Goal: Communication & Community: Answer question/provide support

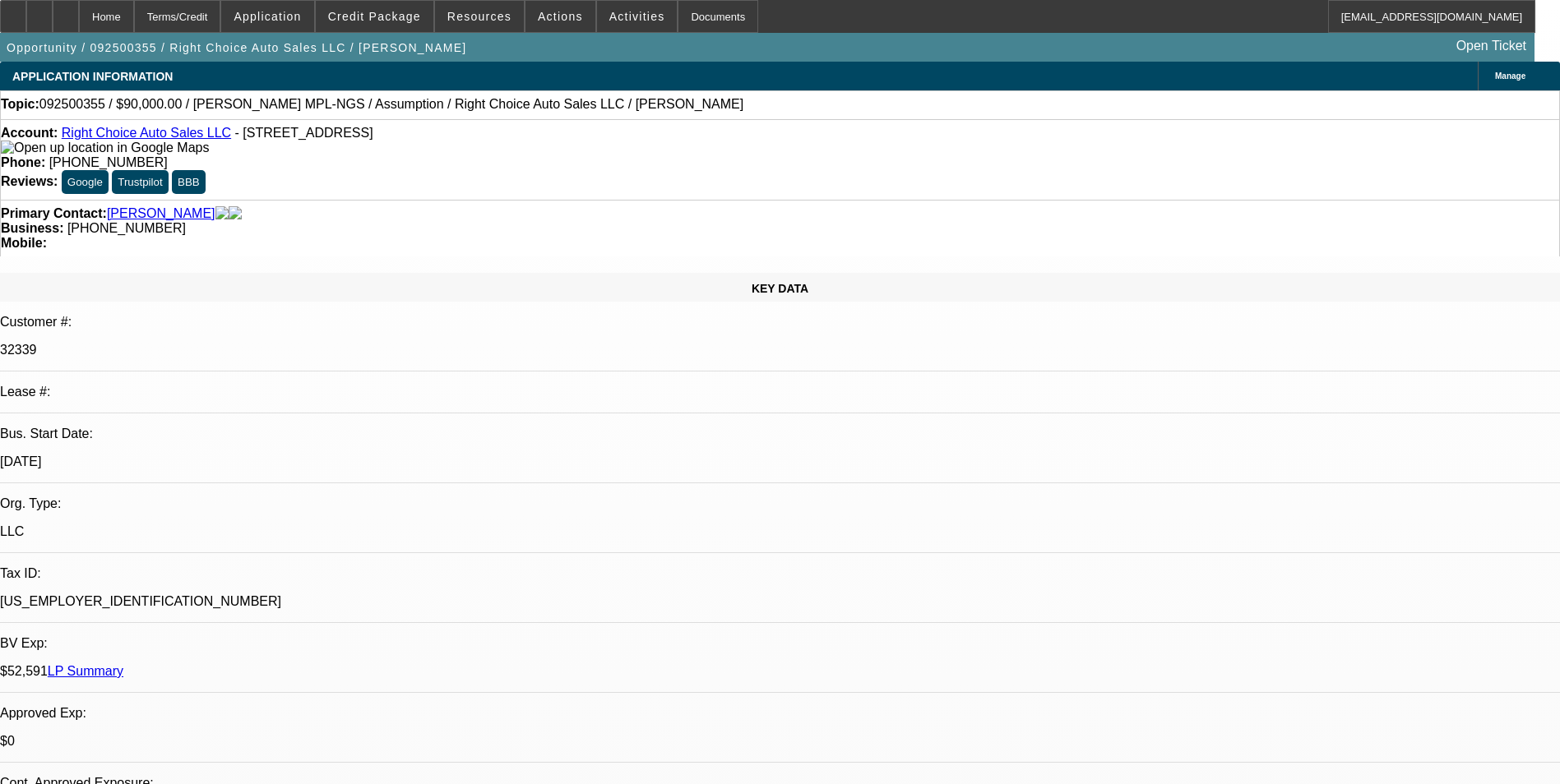
select select "0"
select select "2"
select select "0.1"
select select "1"
select select "2"
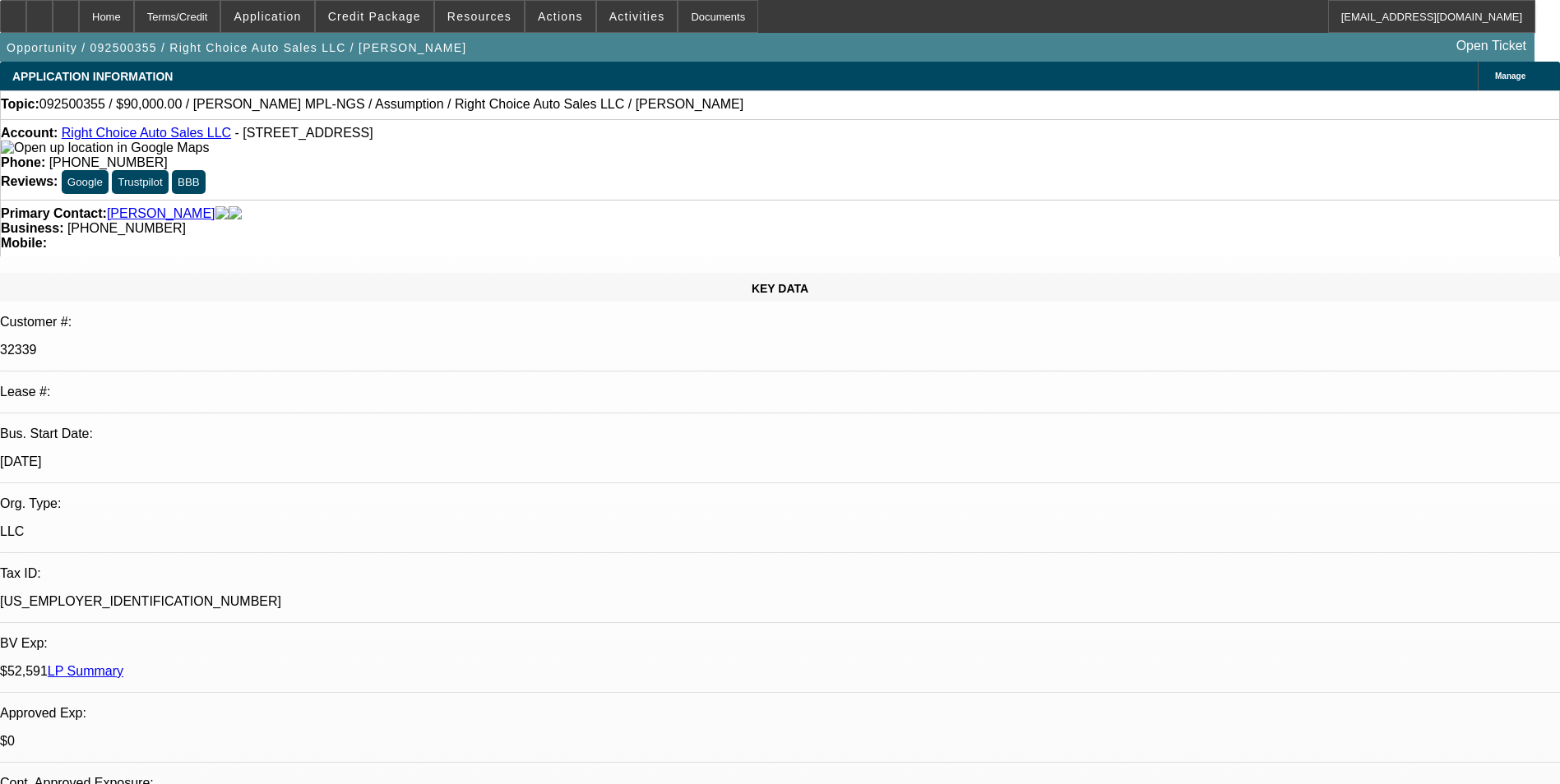
select select "4"
radio input "true"
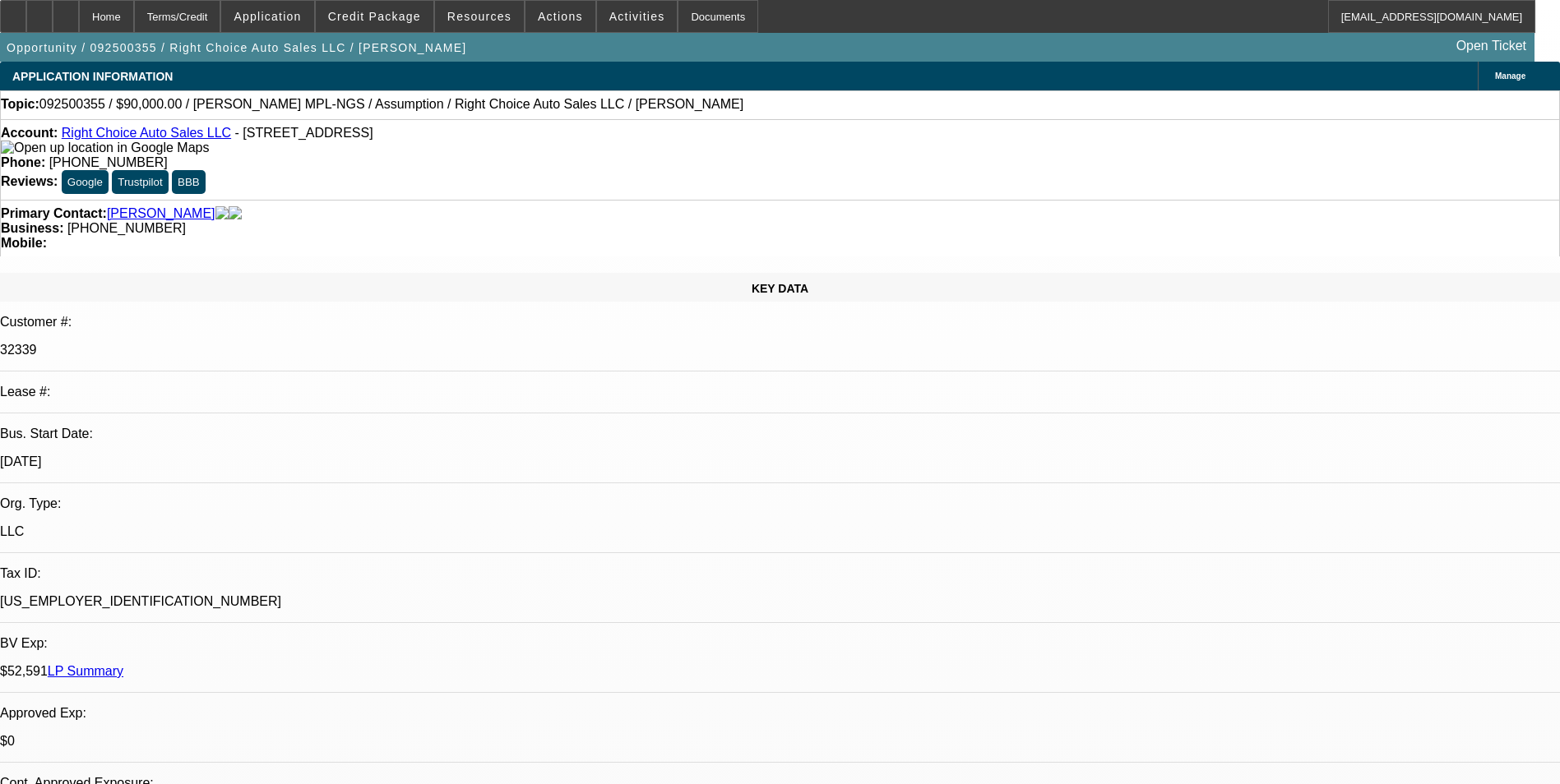
drag, startPoint x: 1249, startPoint y: 312, endPoint x: 1098, endPoint y: 289, distance: 152.7
drag, startPoint x: 1160, startPoint y: 303, endPoint x: 1077, endPoint y: 304, distance: 83.0
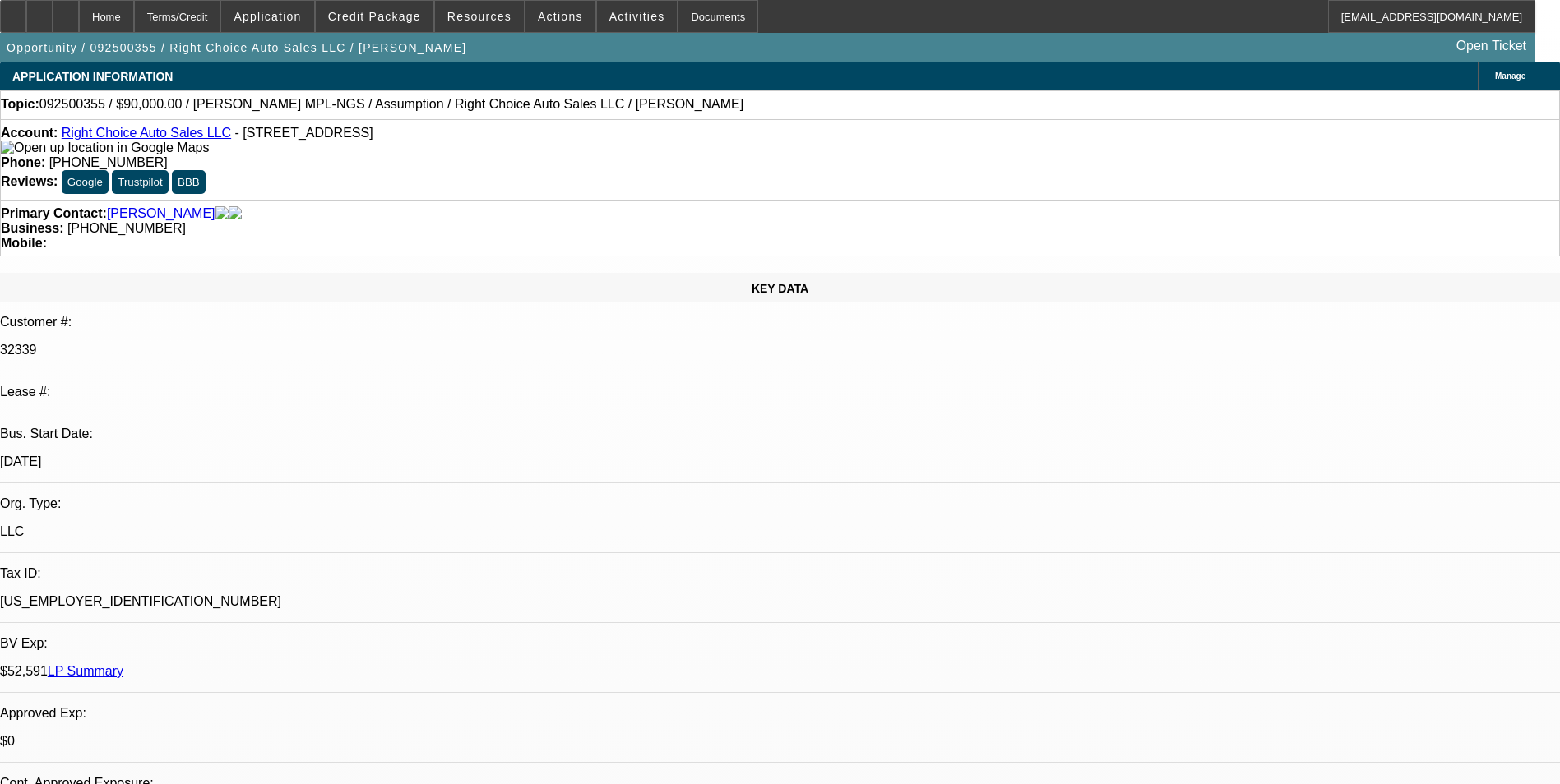
drag, startPoint x: 1283, startPoint y: 303, endPoint x: 1059, endPoint y: 281, distance: 225.1
type textarea "Payment history good-on-time/GPS is active-moving/ no issues so far. on 03 deal…"
radio input "false"
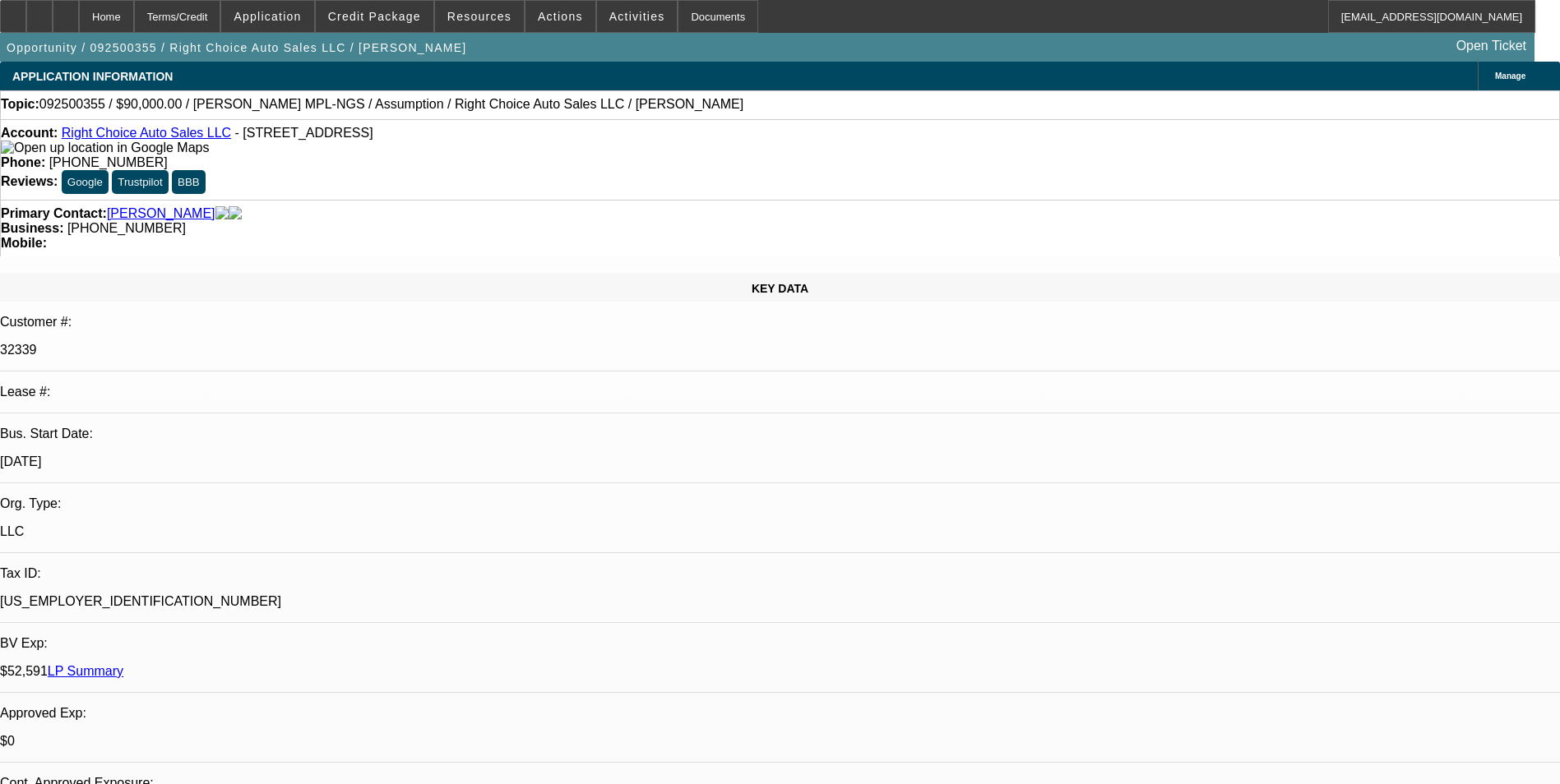
radio input "true"
select select "0"
select select "2"
select select "0.1"
select select "1"
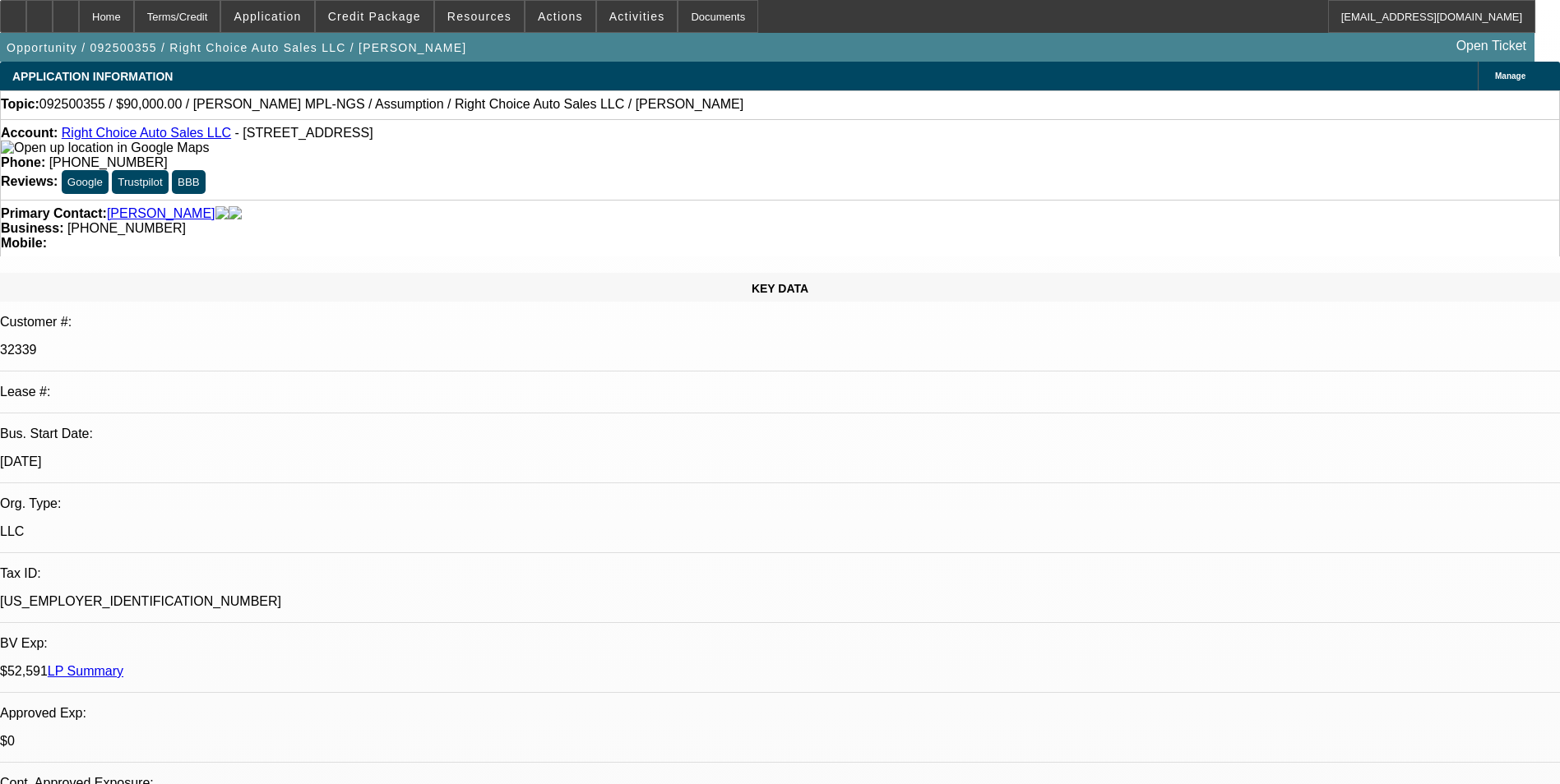
select select "2"
select select "4"
